Goal: Check status

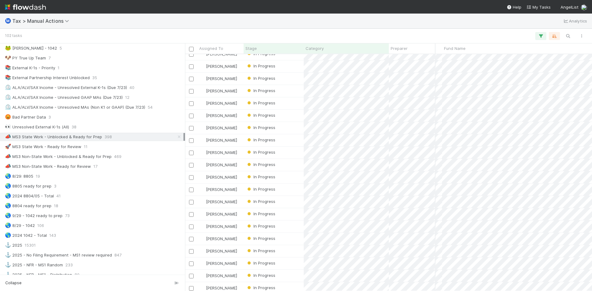
scroll to position [1026, 109]
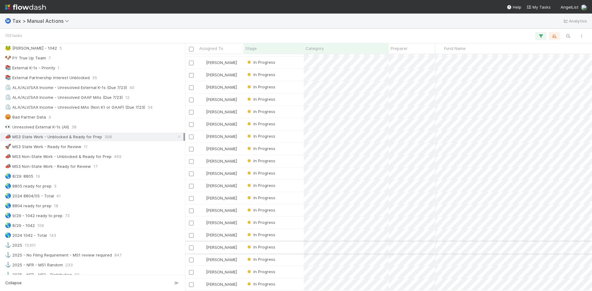
click at [291, 245] on div "In Progress" at bounding box center [274, 248] width 60 height 12
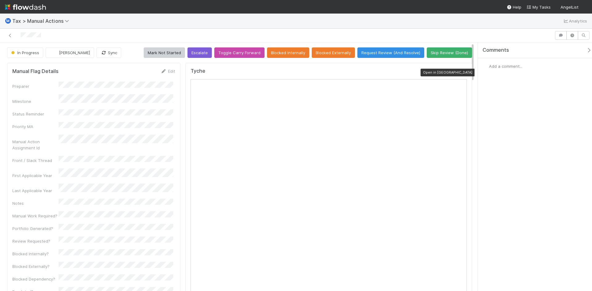
click at [461, 73] on icon at bounding box center [464, 73] width 6 height 4
click at [461, 74] on icon at bounding box center [464, 73] width 6 height 4
